Goal: Communication & Community: Ask a question

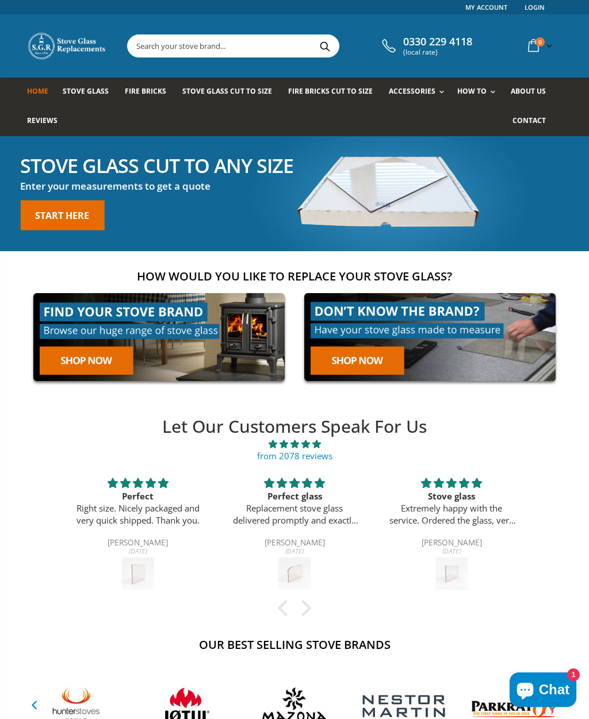
click at [552, 688] on span "Chat" at bounding box center [554, 690] width 30 height 17
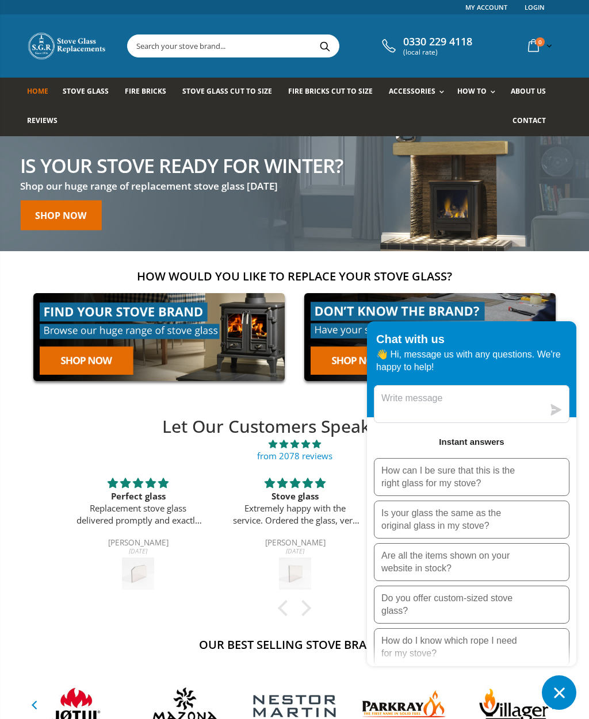
click at [544, 404] on div at bounding box center [472, 404] width 196 height 38
click at [560, 691] on icon "Chat window" at bounding box center [559, 693] width 18 height 18
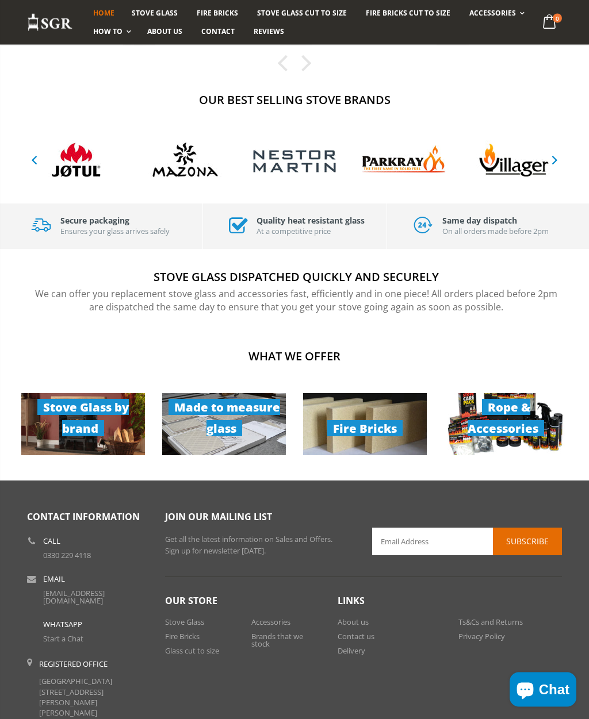
scroll to position [576, 0]
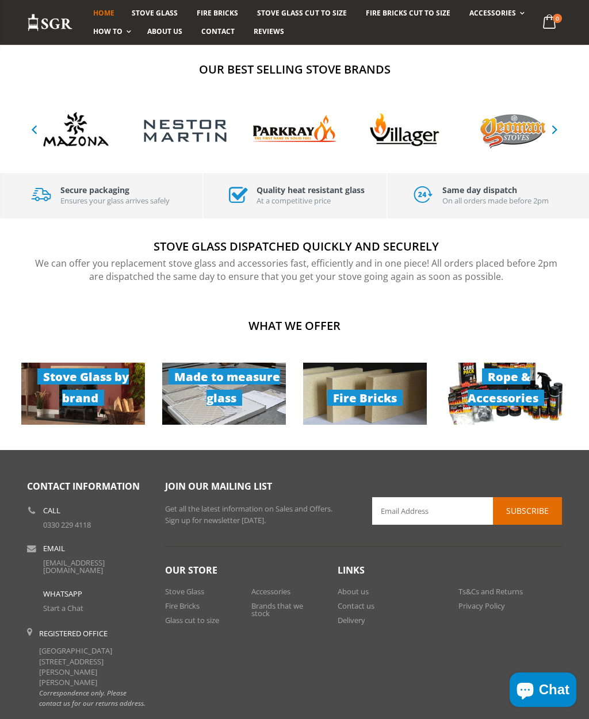
click at [362, 607] on link "Contact us" at bounding box center [356, 606] width 37 height 10
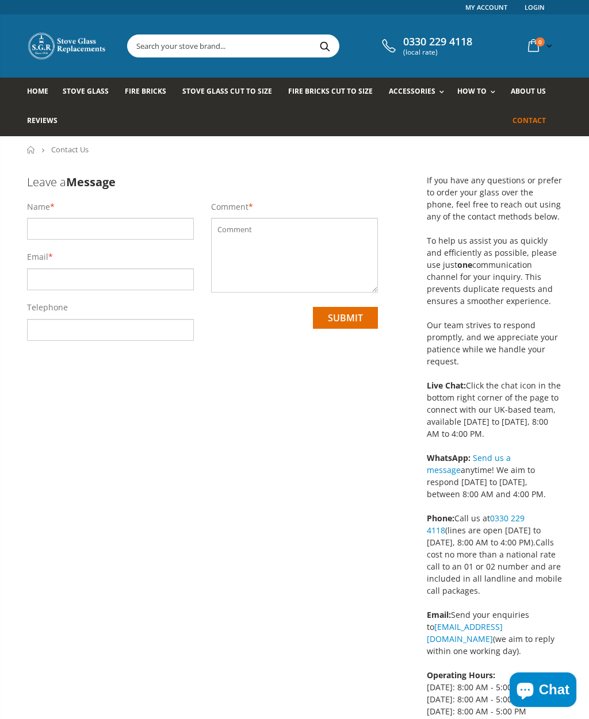
click at [184, 228] on input "text" at bounding box center [110, 229] width 167 height 22
type input "M Landry"
click at [189, 278] on input "email" at bounding box center [110, 280] width 167 height 22
type input "micklandry28@gmail.com"
click at [184, 327] on input "tel" at bounding box center [110, 330] width 167 height 22
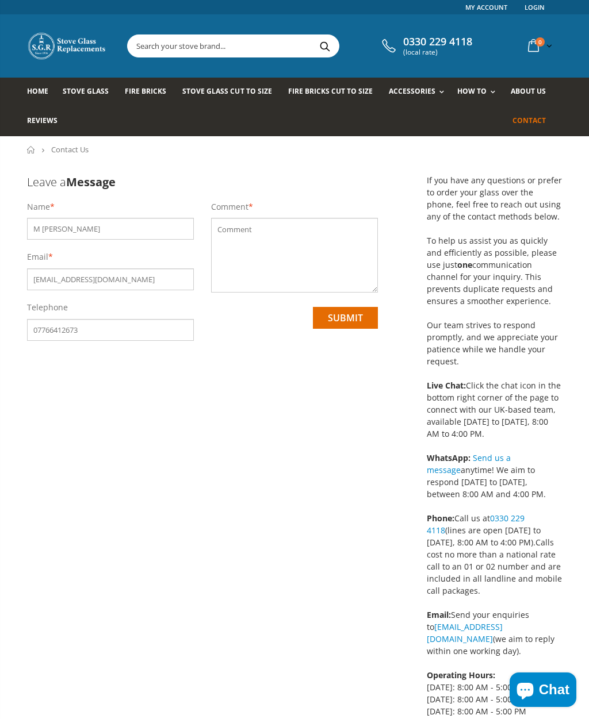
type input "07766412673"
click at [333, 257] on textarea at bounding box center [294, 255] width 167 height 75
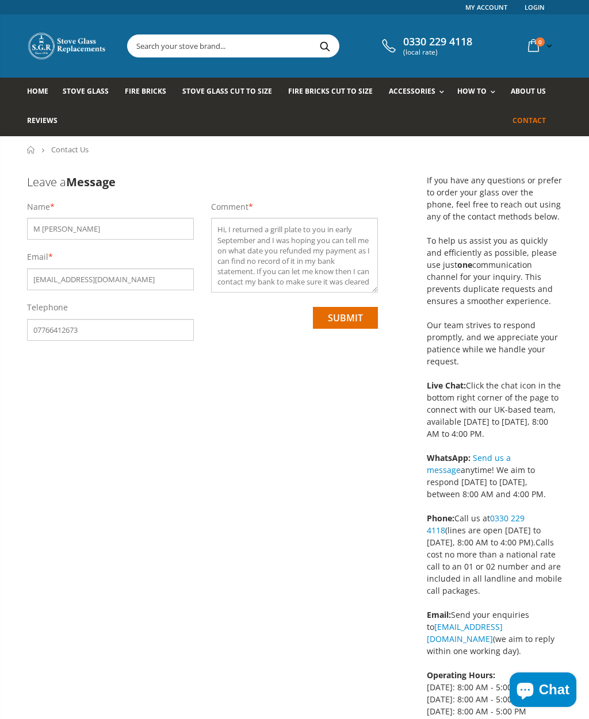
scroll to position [5, 0]
type textarea "Hi, I returned a grill plate to you in early September and I was hoping you can…"
click at [347, 313] on input "submit" at bounding box center [345, 318] width 65 height 22
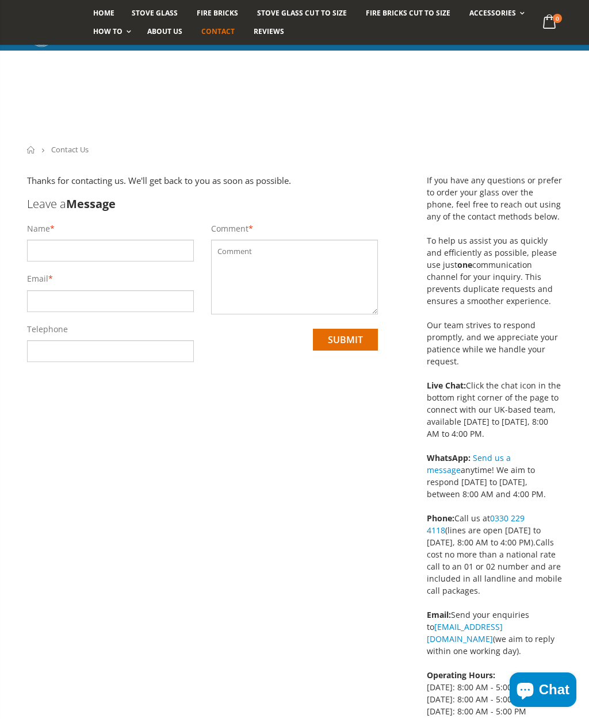
scroll to position [163, 0]
